Goal: Transaction & Acquisition: Download file/media

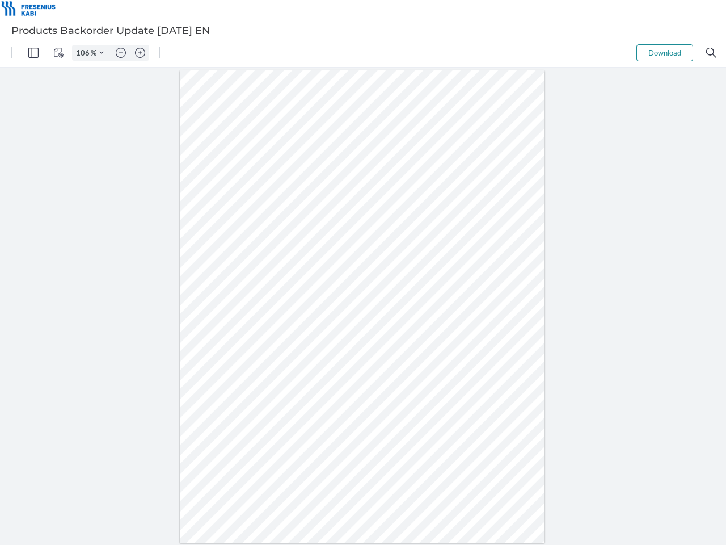
click at [33, 53] on img "Panel" at bounding box center [33, 53] width 10 height 10
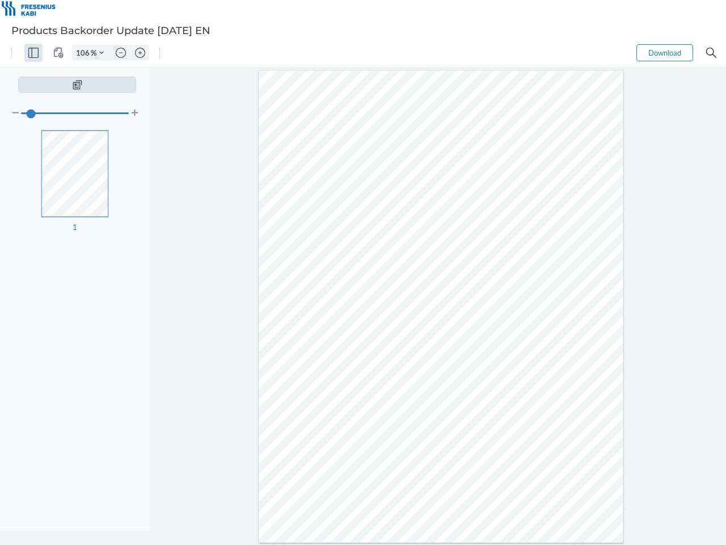
click at [58, 53] on img "View Controls" at bounding box center [58, 53] width 10 height 10
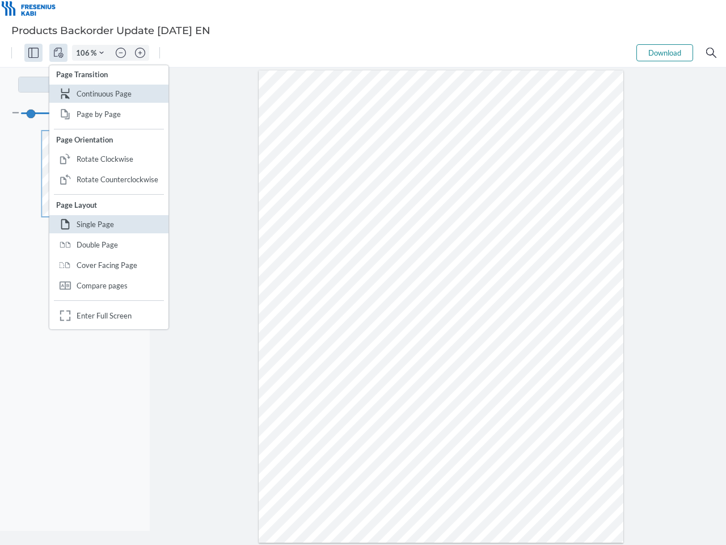
click at [85, 53] on input "106" at bounding box center [82, 53] width 18 height 10
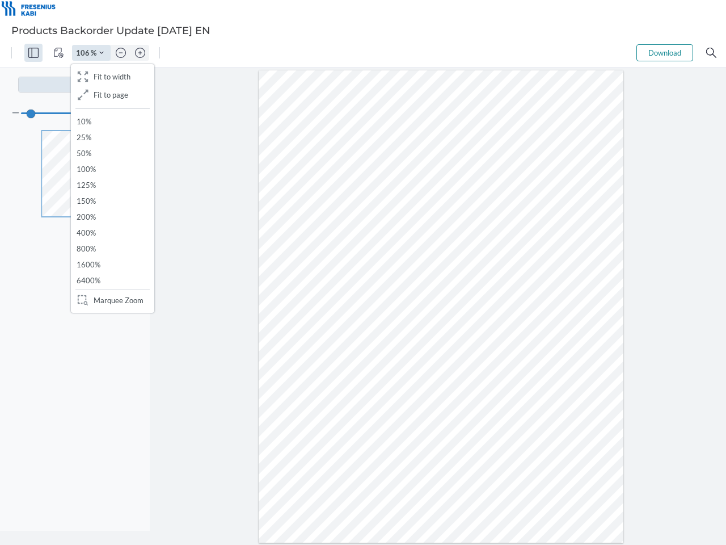
click at [102, 53] on img "Zoom Controls" at bounding box center [101, 53] width 5 height 5
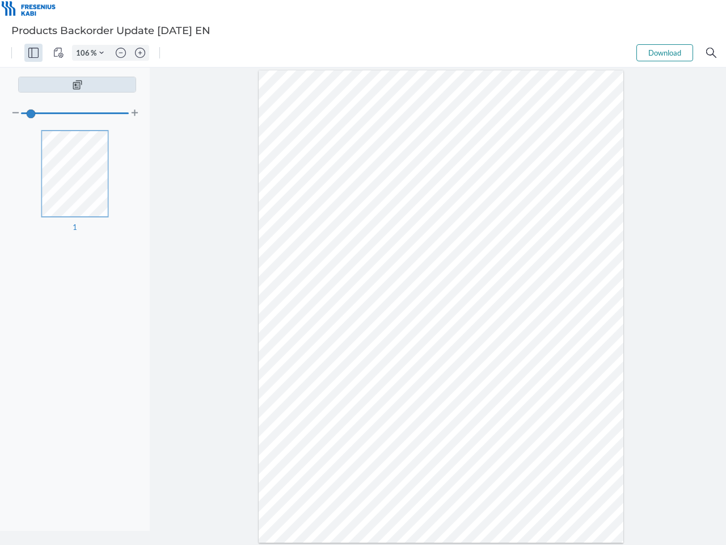
click at [121, 53] on img "Zoom out" at bounding box center [121, 53] width 10 height 10
click at [140, 53] on img "Zoom in" at bounding box center [140, 53] width 10 height 10
type input "106"
click at [665, 53] on button "Download" at bounding box center [665, 52] width 57 height 17
click at [712, 53] on img "Search" at bounding box center [712, 53] width 10 height 10
